Goal: Task Accomplishment & Management: Complete application form

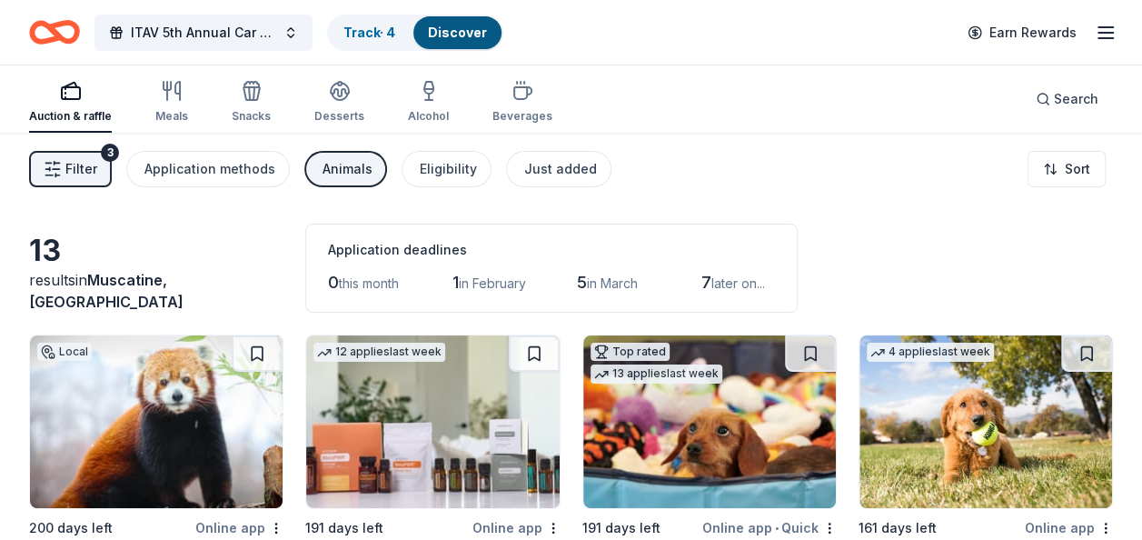
click at [74, 171] on span "Filter" at bounding box center [81, 169] width 32 height 22
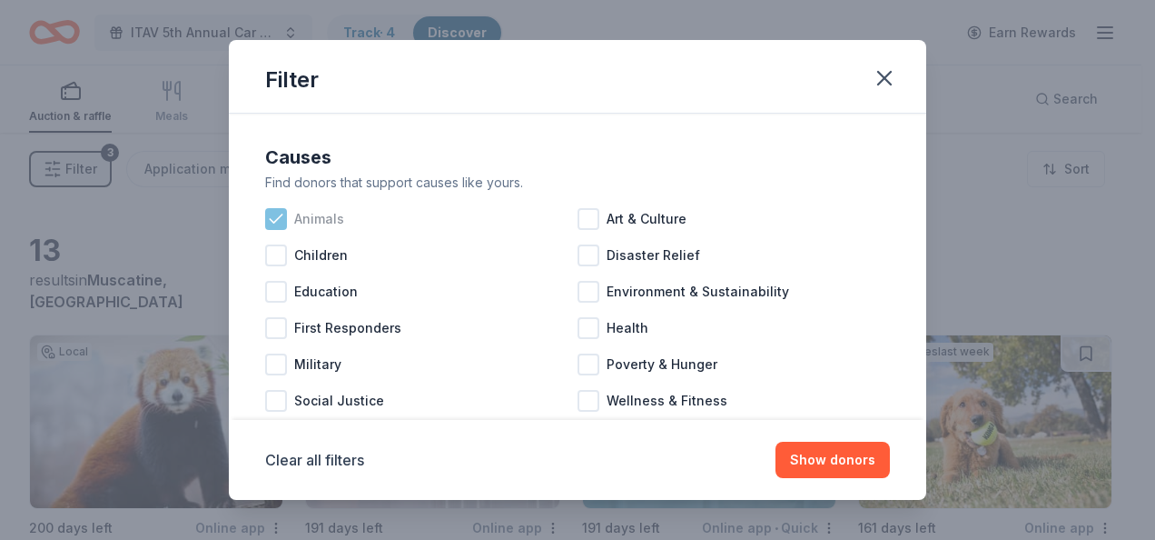
click at [274, 218] on icon at bounding box center [276, 219] width 18 height 18
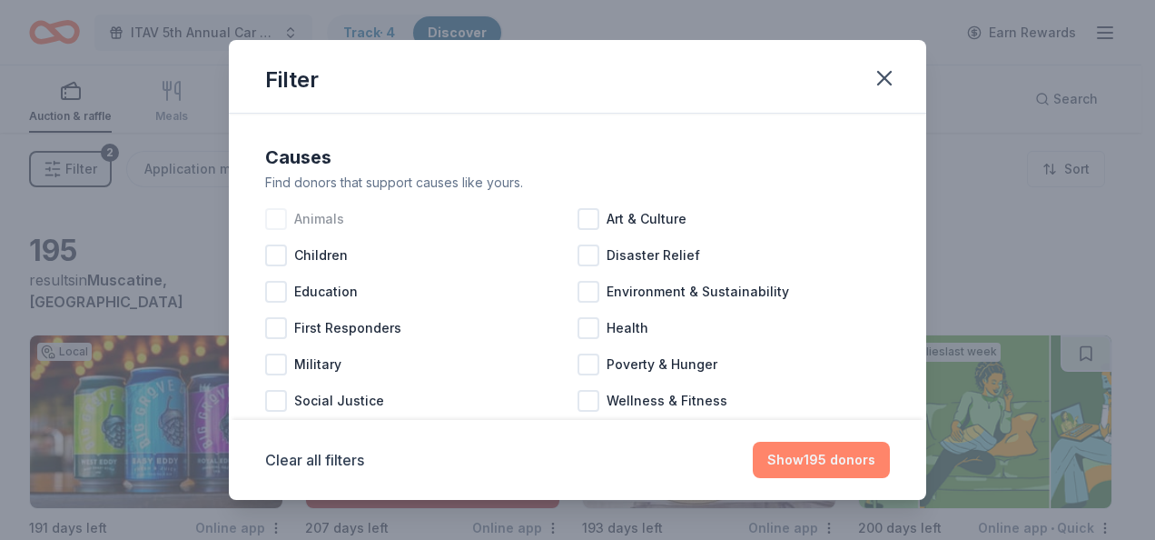
click at [854, 458] on button "Show 195 donors" at bounding box center [821, 459] width 137 height 36
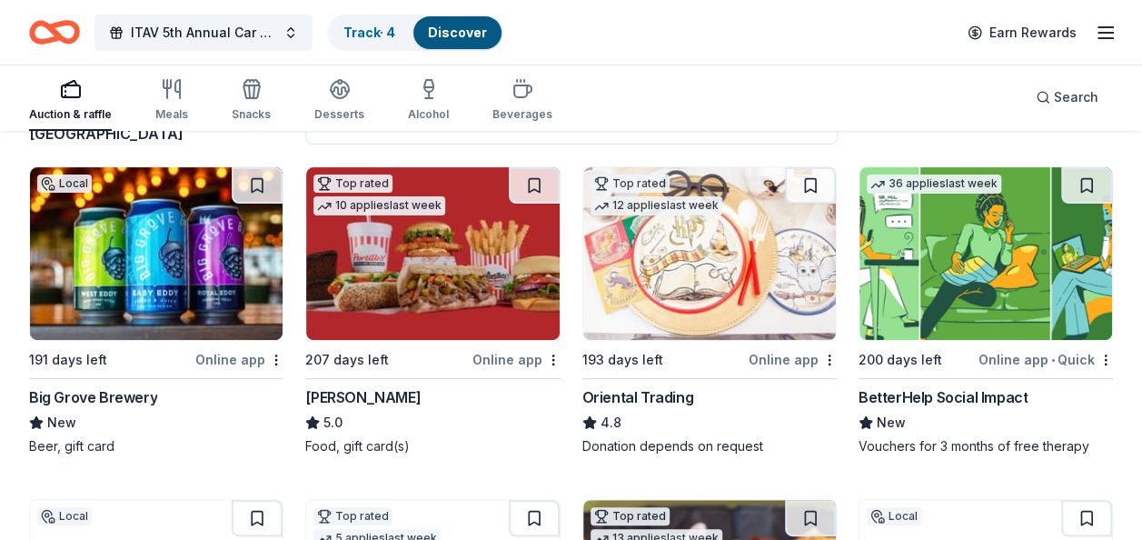
scroll to position [182, 0]
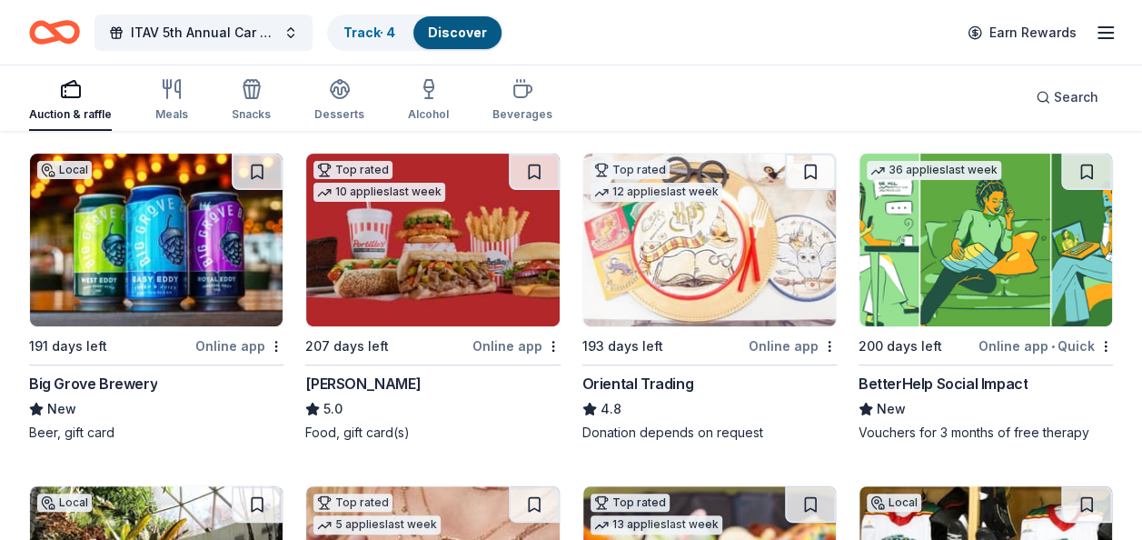
click at [157, 253] on img at bounding box center [156, 240] width 253 height 173
click at [263, 167] on button at bounding box center [257, 172] width 51 height 36
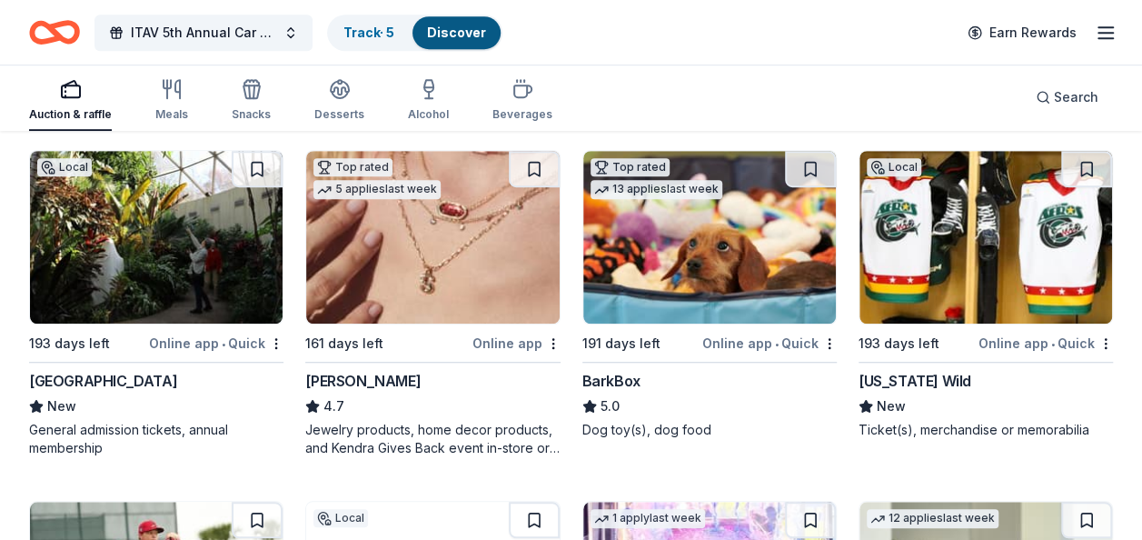
scroll to position [545, 0]
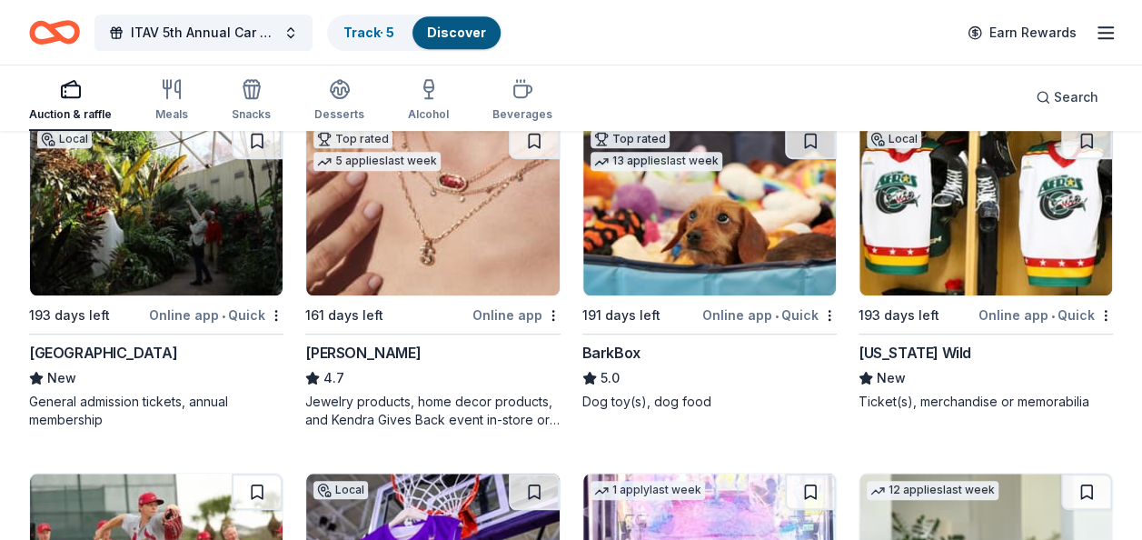
click at [943, 247] on img at bounding box center [985, 209] width 253 height 173
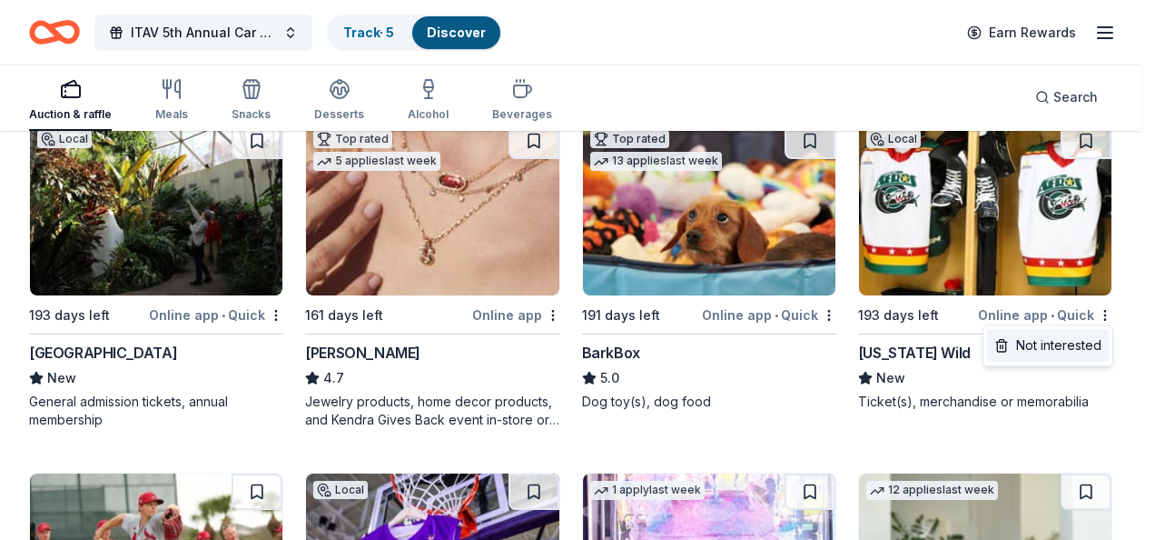
click at [1061, 337] on div "Not interested" at bounding box center [1048, 345] width 122 height 33
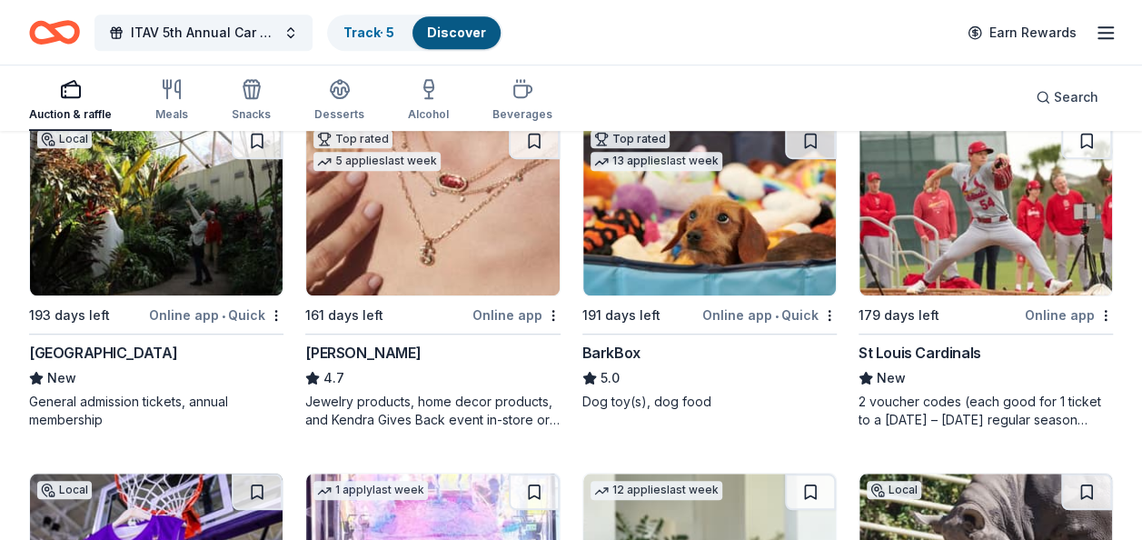
click at [950, 212] on img at bounding box center [985, 209] width 253 height 173
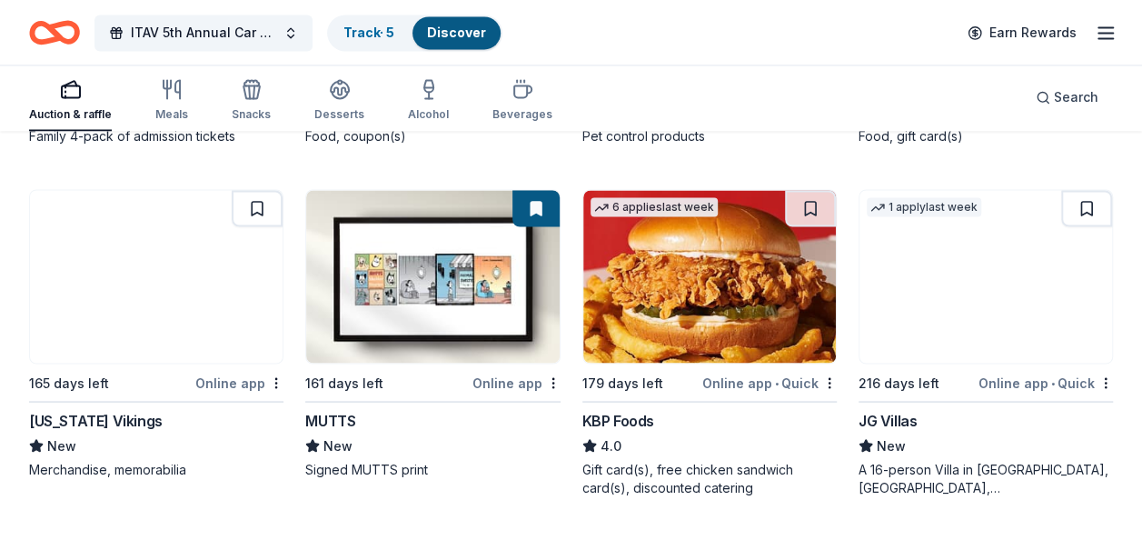
scroll to position [1544, 0]
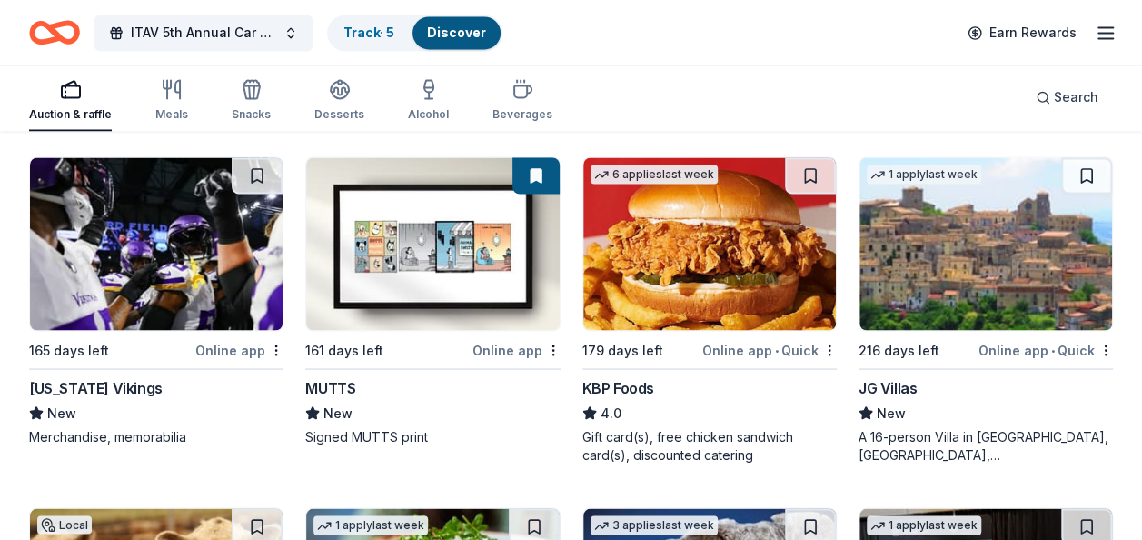
click at [154, 269] on img at bounding box center [156, 243] width 253 height 173
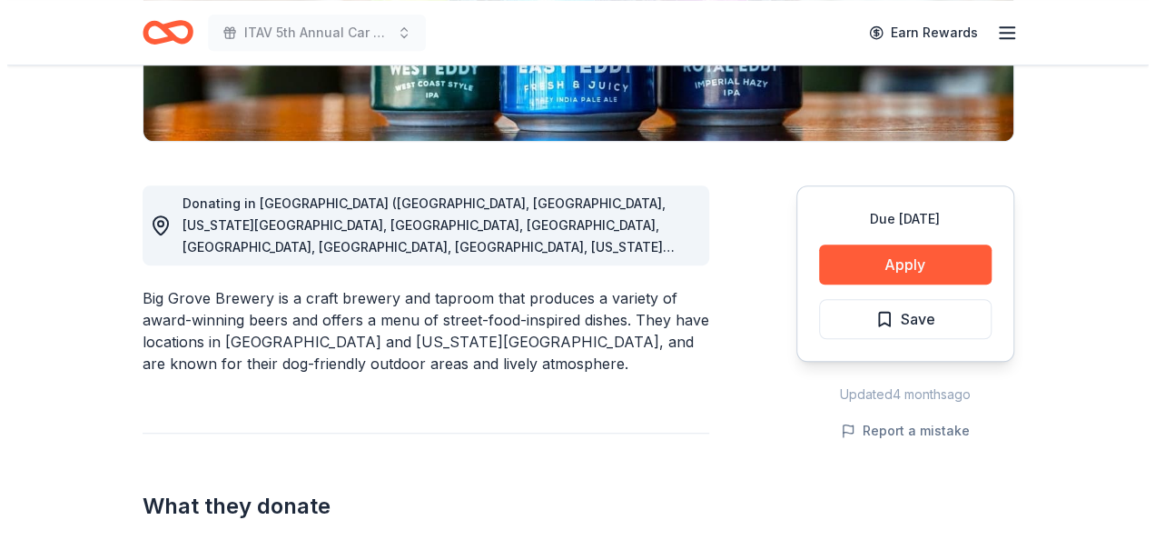
scroll to position [454, 0]
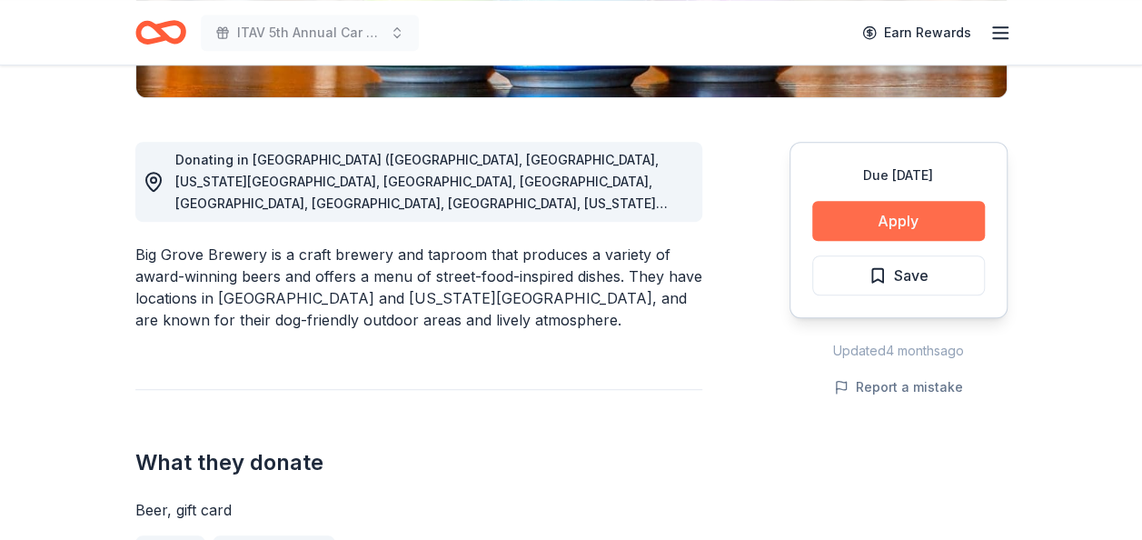
click at [890, 216] on button "Apply" at bounding box center [898, 221] width 173 height 40
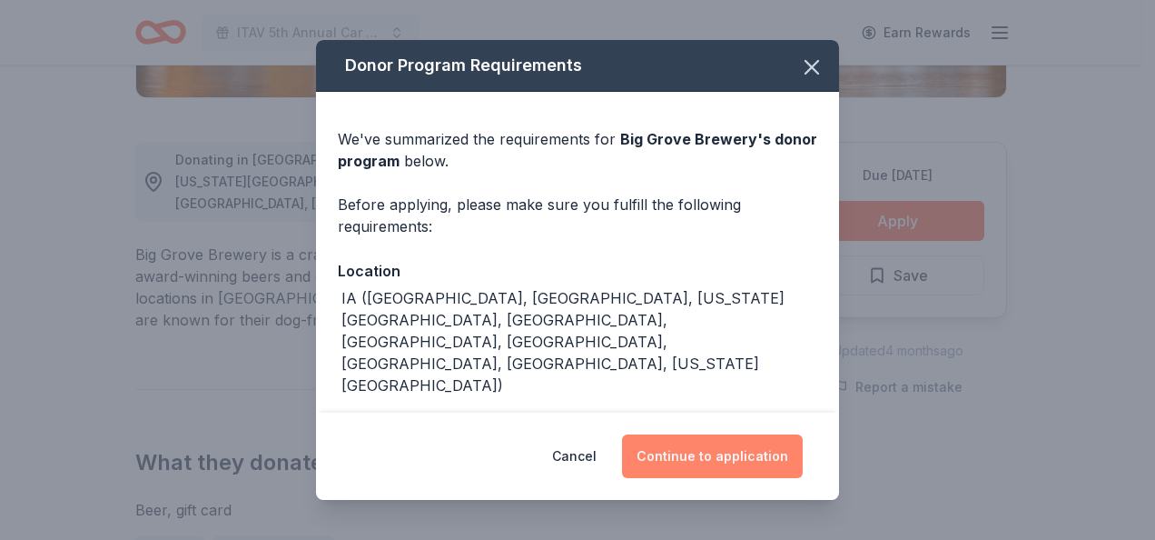
click at [709, 445] on button "Continue to application" at bounding box center [712, 456] width 181 height 44
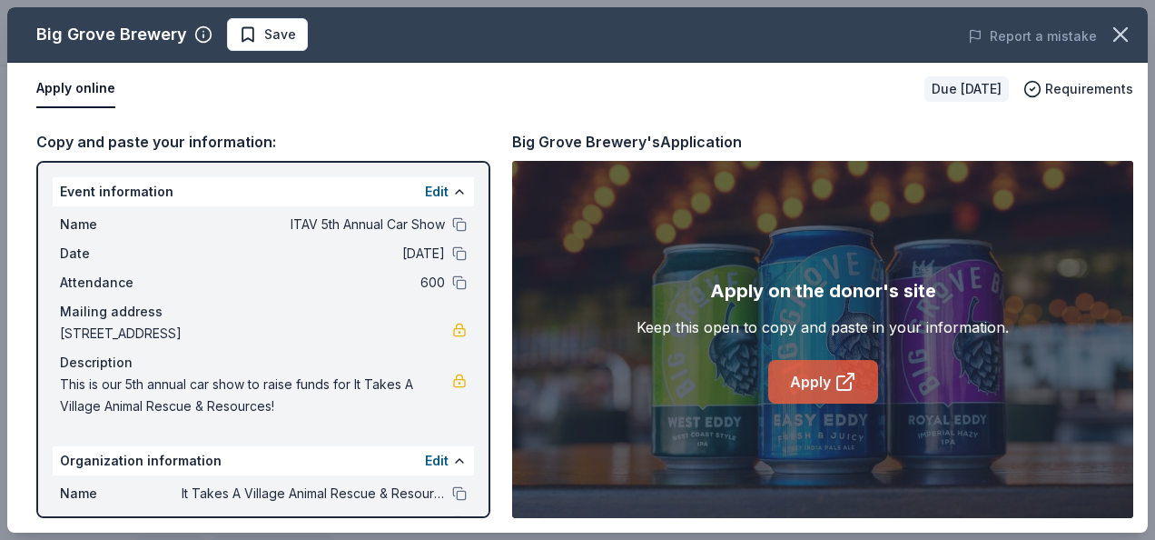
click at [794, 374] on link "Apply" at bounding box center [823, 382] width 110 height 44
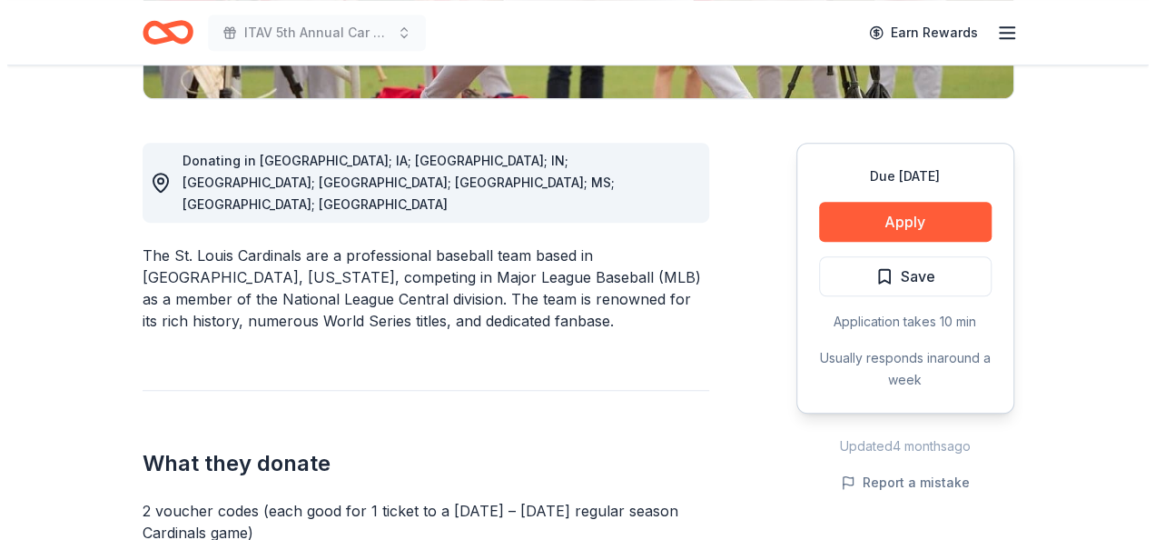
scroll to position [454, 0]
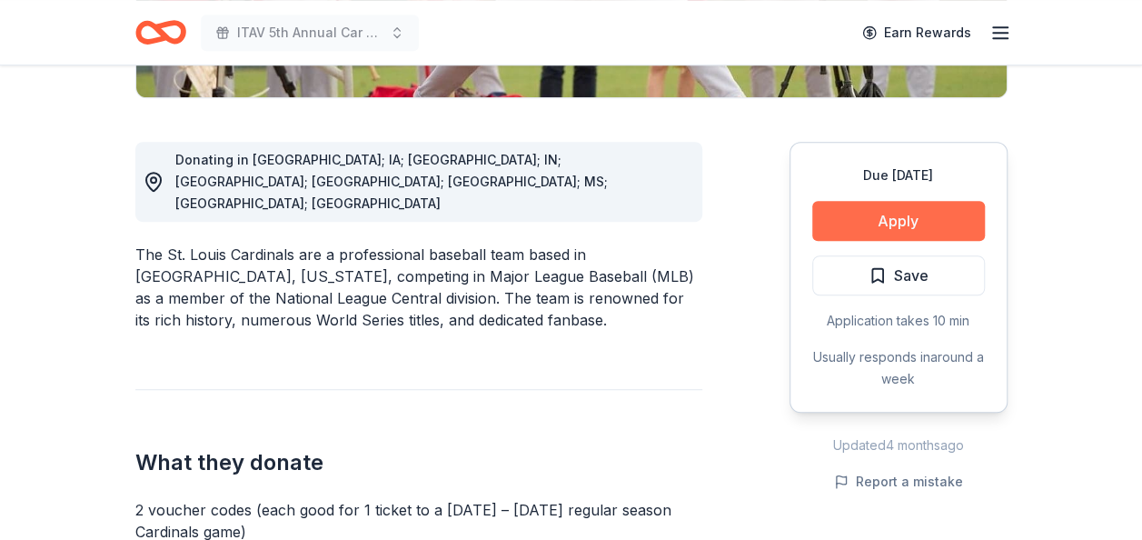
click at [832, 213] on button "Apply" at bounding box center [898, 221] width 173 height 40
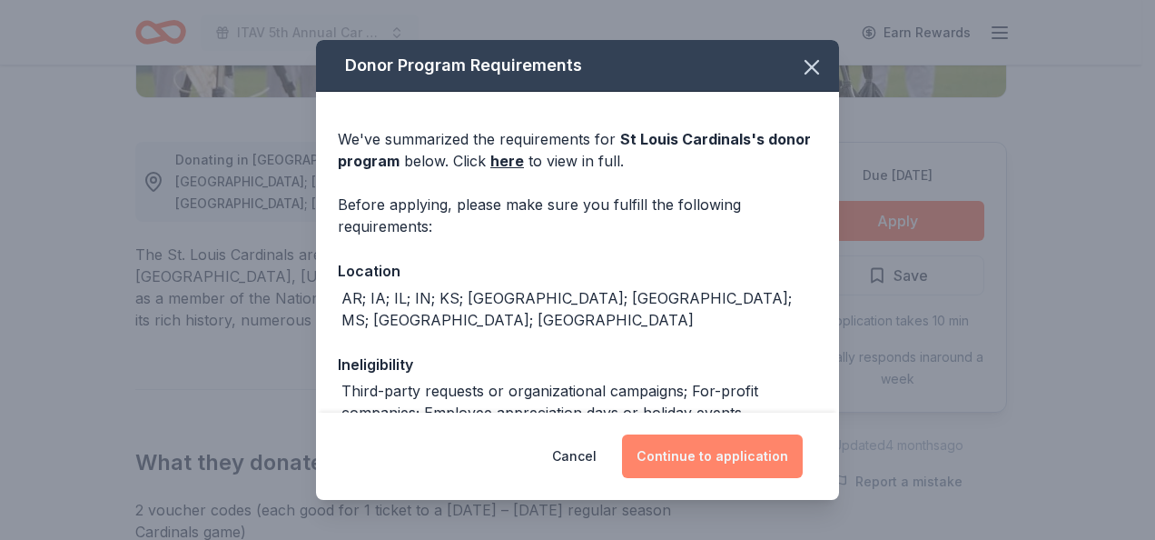
click at [700, 454] on button "Continue to application" at bounding box center [712, 456] width 181 height 44
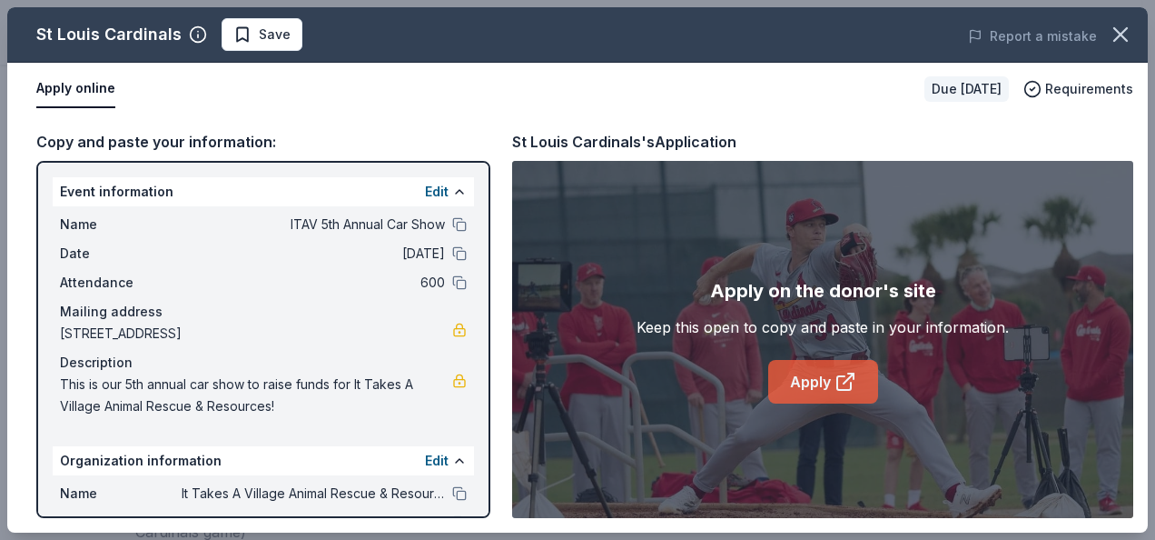
click at [801, 372] on link "Apply" at bounding box center [823, 382] width 110 height 44
